Goal: Find specific page/section: Find specific page/section

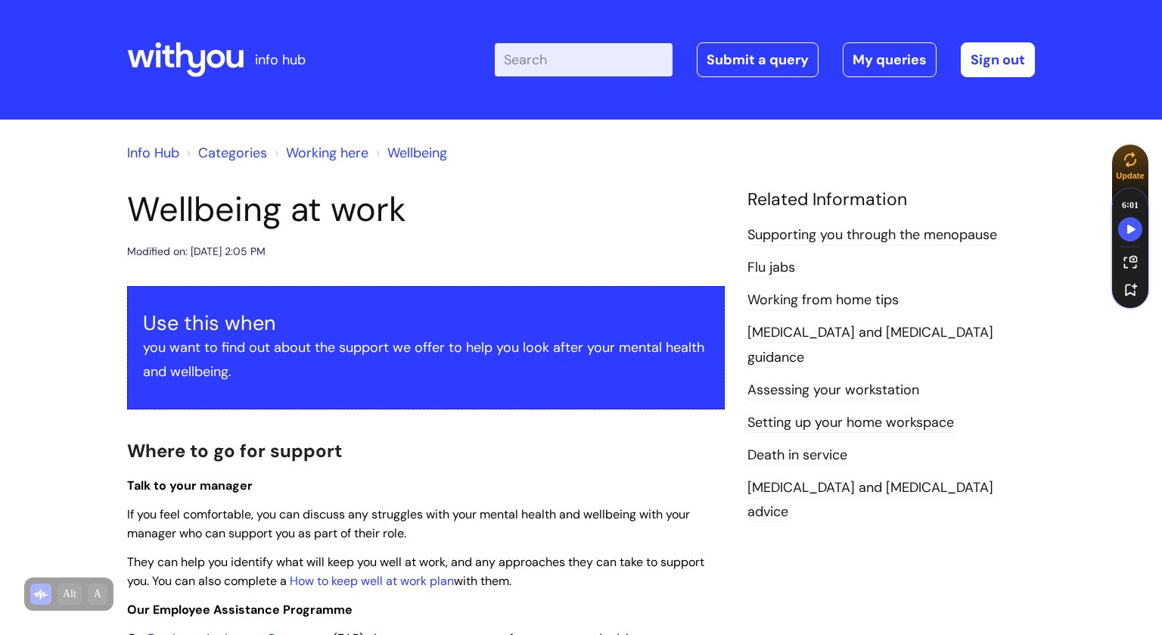
click at [337, 150] on link "Working here" at bounding box center [327, 153] width 82 height 18
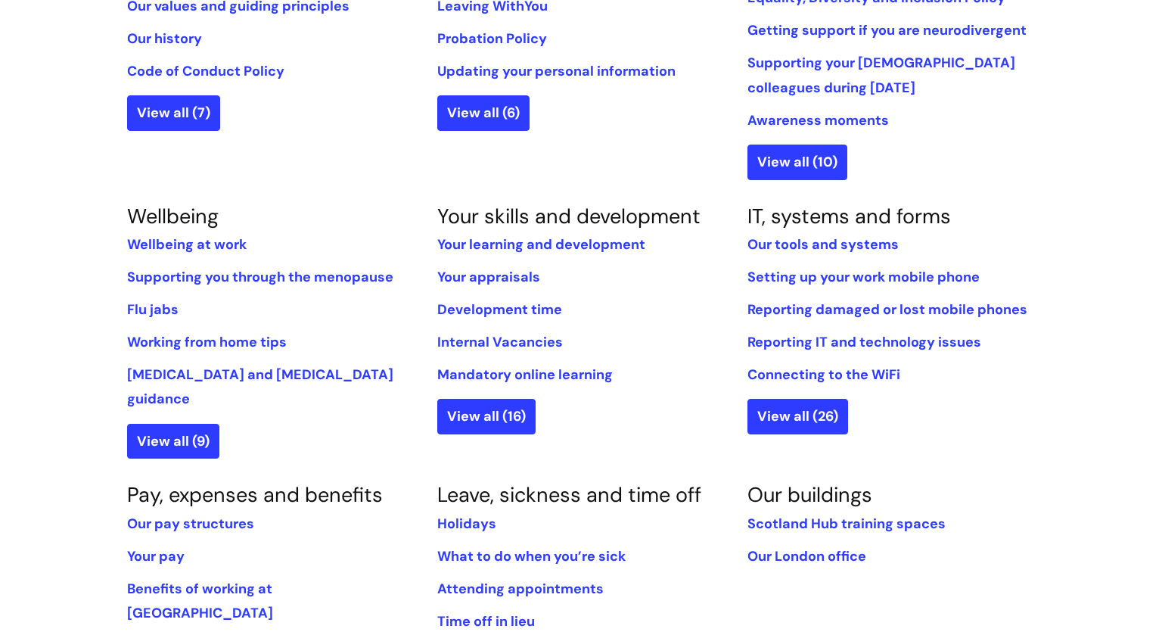
scroll to position [479, 0]
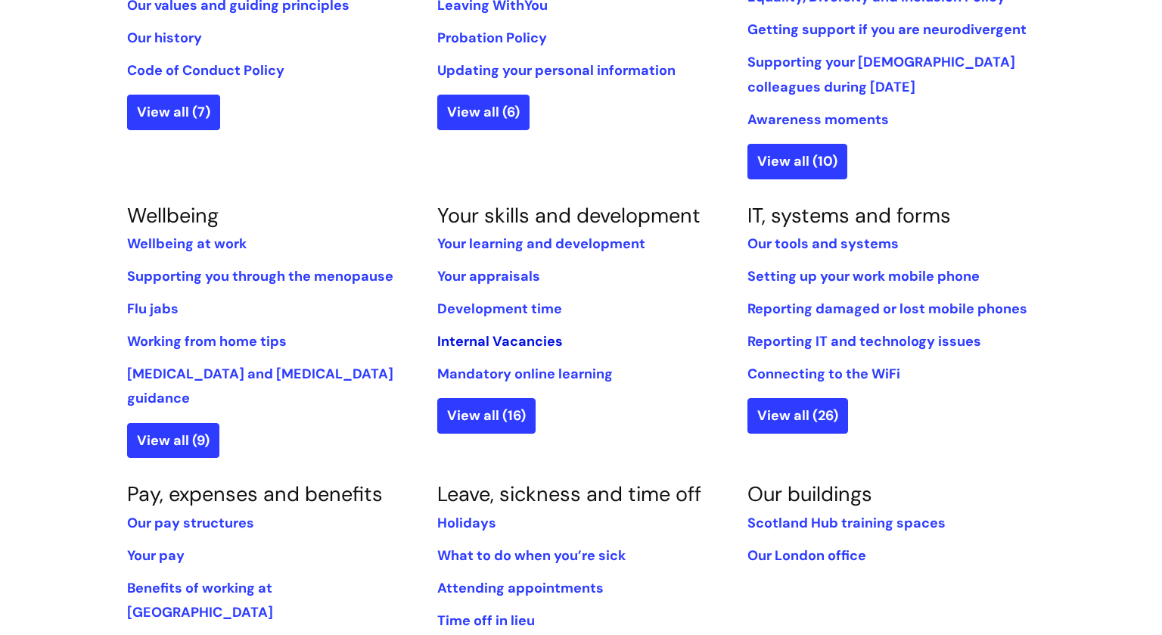
click at [516, 340] on link "Internal Vacancies" at bounding box center [500, 341] width 126 height 18
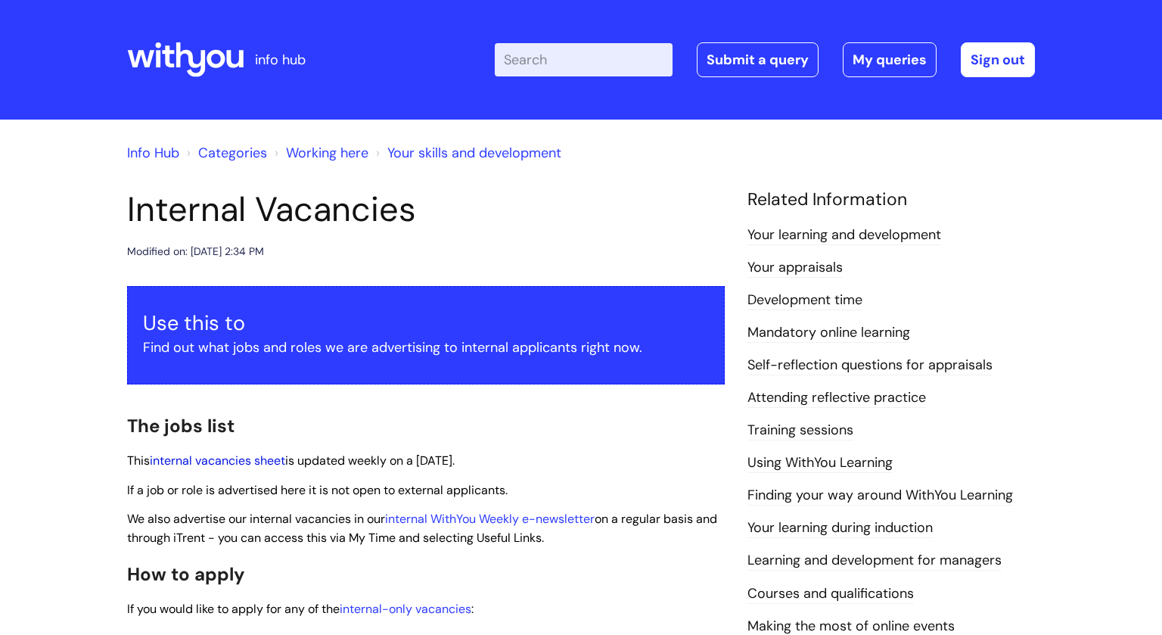
click at [253, 455] on link "internal vacancies sheet" at bounding box center [217, 460] width 135 height 16
